Goal: Information Seeking & Learning: Find specific page/section

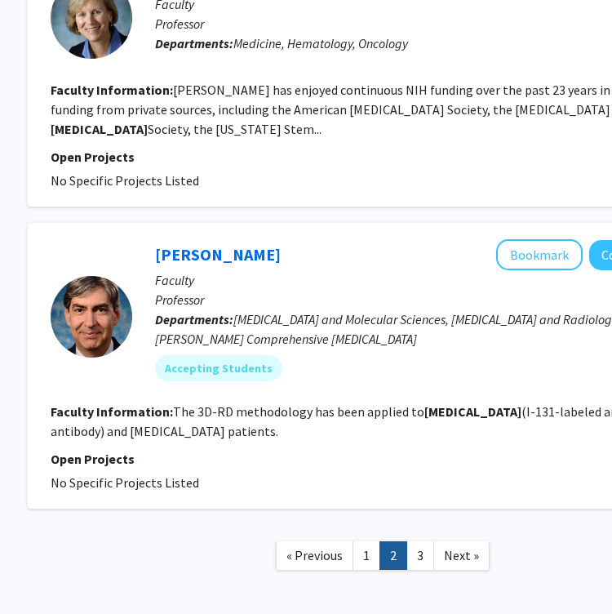
scroll to position [2938, 229]
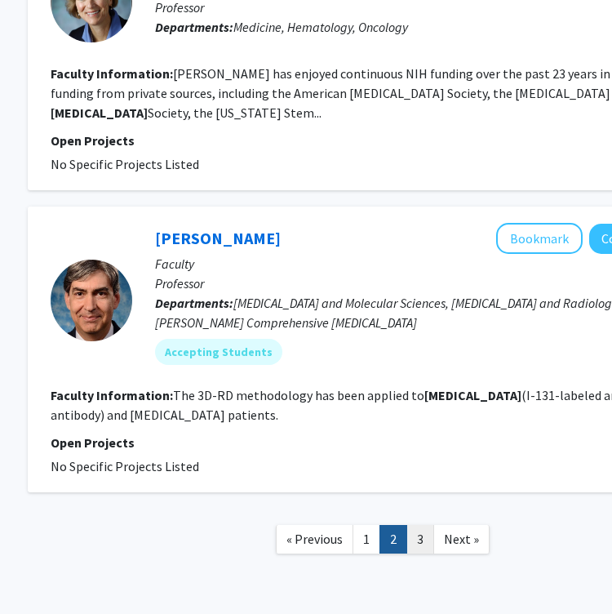
click at [420, 525] on link "3" at bounding box center [421, 539] width 28 height 29
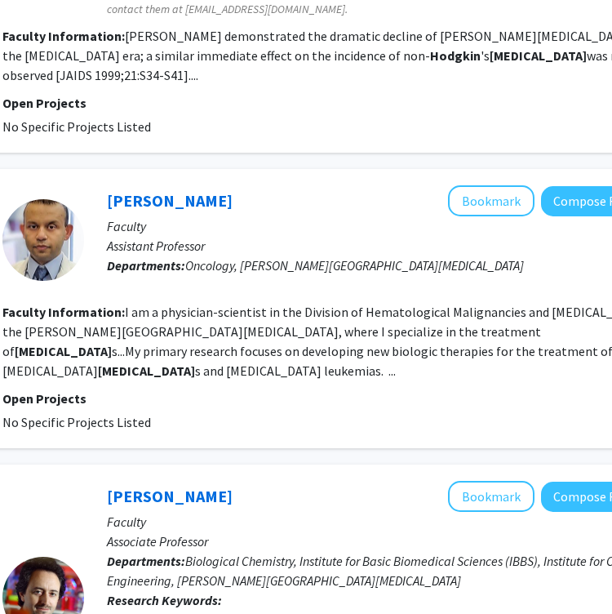
scroll to position [332, 281]
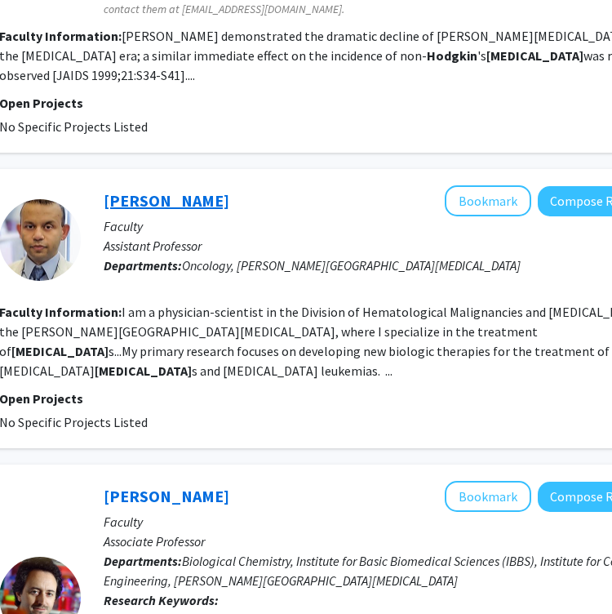
click at [138, 190] on link "Suman Paul" at bounding box center [167, 200] width 126 height 20
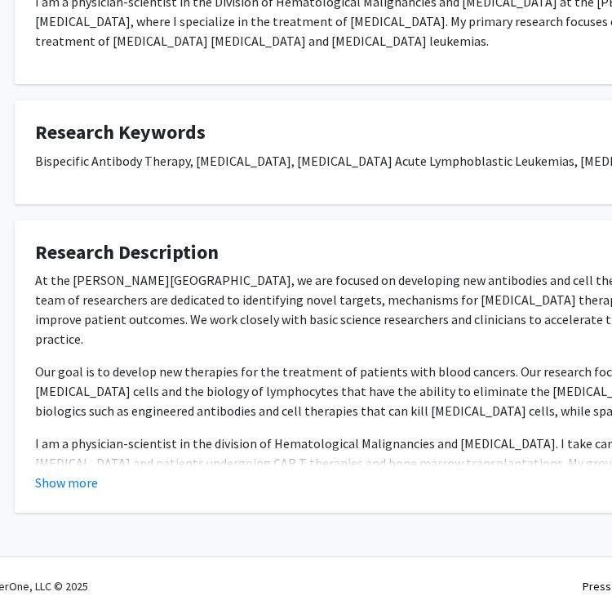
scroll to position [330, 38]
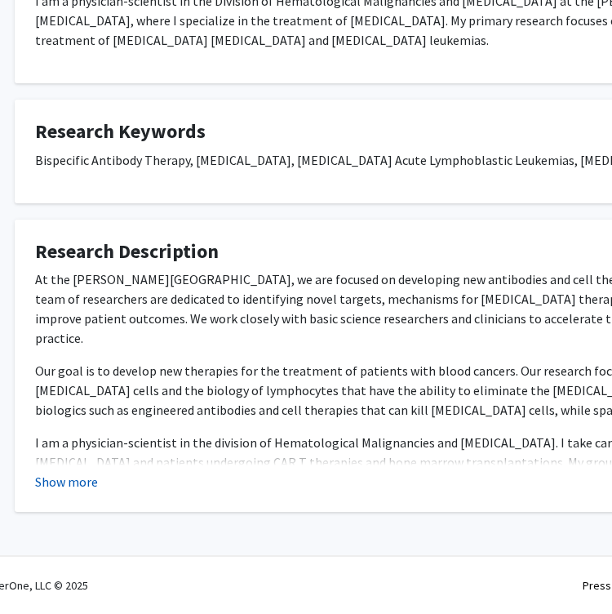
click at [91, 479] on button "Show more" at bounding box center [66, 482] width 63 height 20
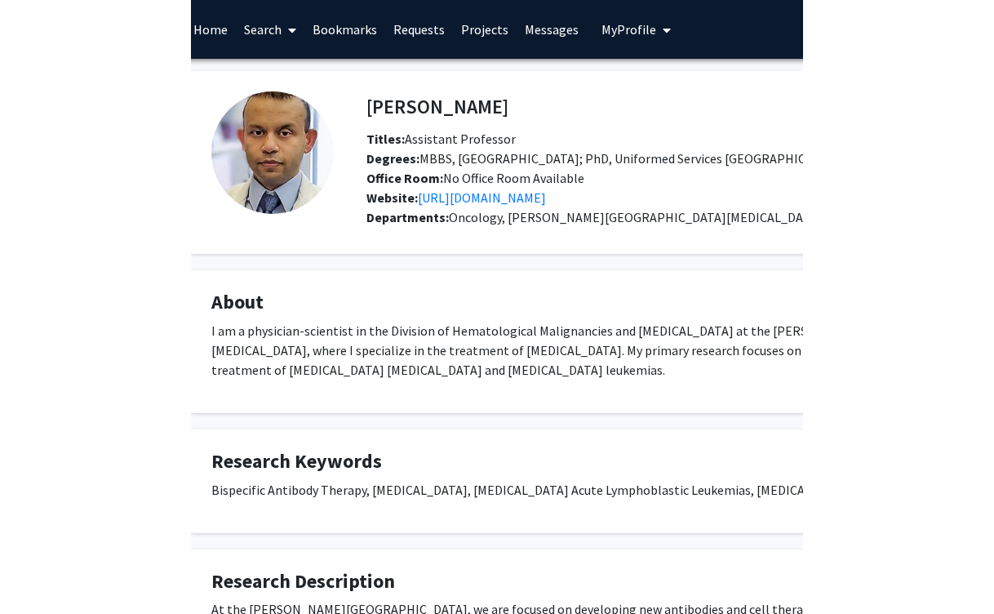
scroll to position [0, 0]
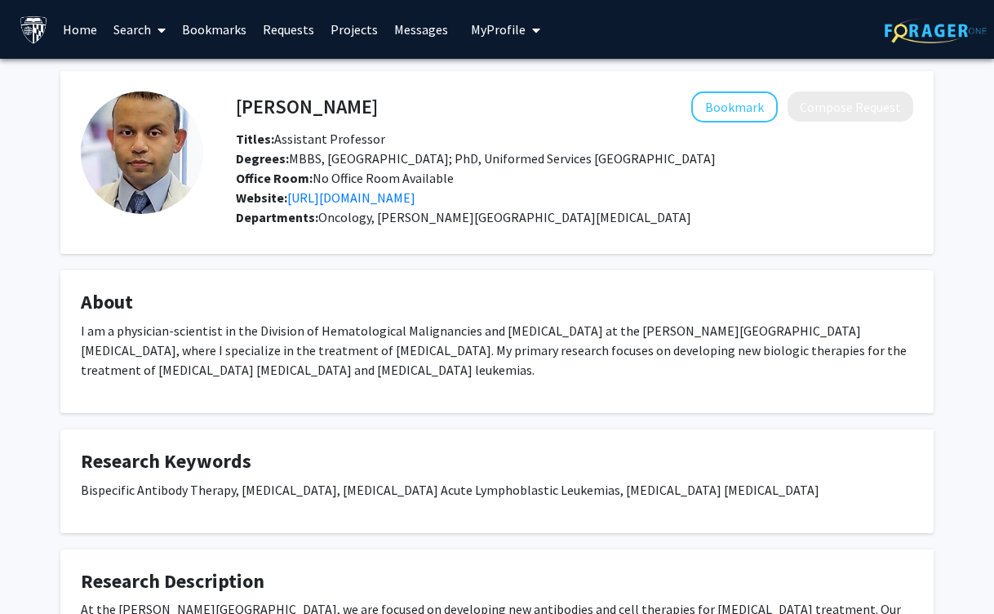
click at [403, 259] on div "Suman Paul Bookmark Compose Request Titles: Assistant Professor Degrees: MBBS, …" at bounding box center [497, 476] width 898 height 810
